Goal: Task Accomplishment & Management: Complete application form

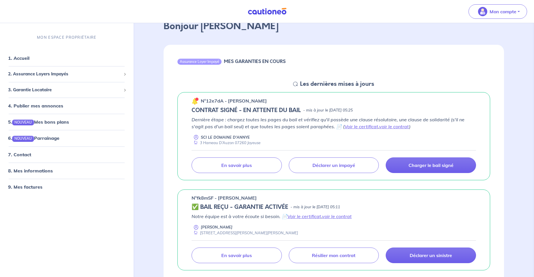
scroll to position [118, 0]
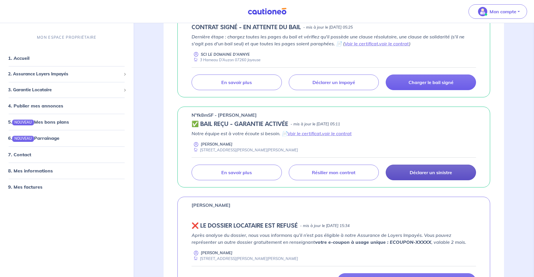
click at [446, 174] on p "Déclarer un sinistre" at bounding box center [431, 172] width 42 height 6
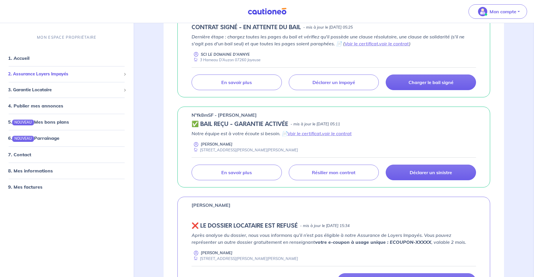
click at [83, 72] on span "2. Assurance Loyers Impayés" at bounding box center [64, 74] width 113 height 7
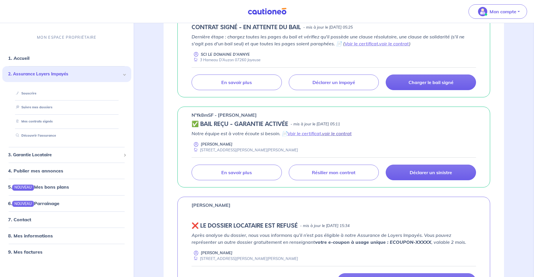
click at [343, 134] on link "voir le contrat" at bounding box center [337, 133] width 30 height 6
drag, startPoint x: 213, startPoint y: 113, endPoint x: 192, endPoint y: 112, distance: 20.8
click at [192, 112] on p "n°fk8mSF - [PERSON_NAME]" at bounding box center [224, 114] width 65 height 7
copy p "n°fk8mSF"
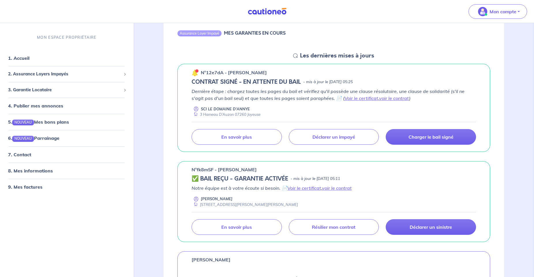
scroll to position [78, 0]
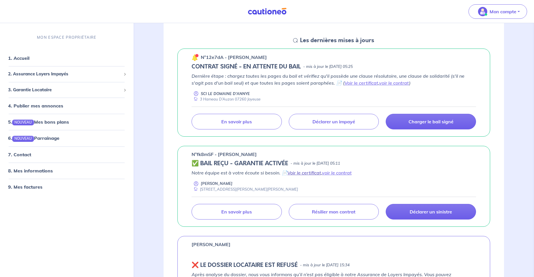
click at [312, 173] on link "Voir le certificat" at bounding box center [304, 173] width 34 height 6
click at [440, 218] on link "Déclarer un sinistre" at bounding box center [431, 212] width 90 height 16
